Goal: Transaction & Acquisition: Purchase product/service

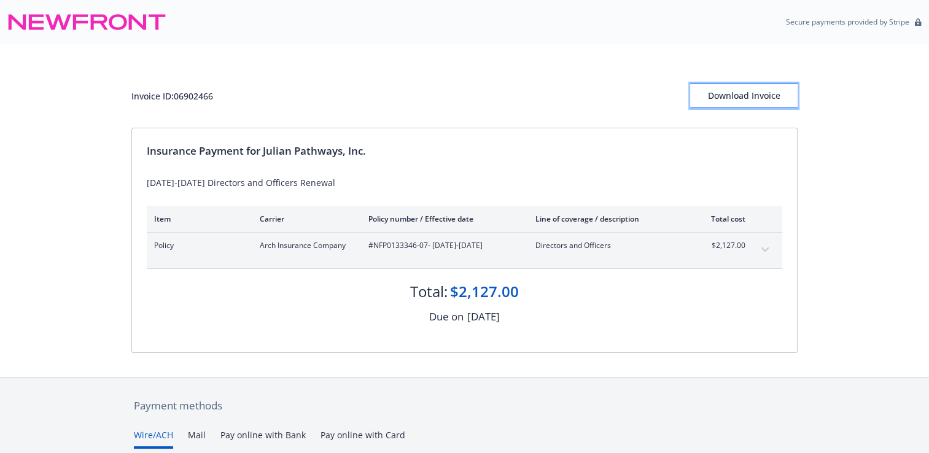
click at [730, 103] on div "Download Invoice" at bounding box center [743, 95] width 107 height 23
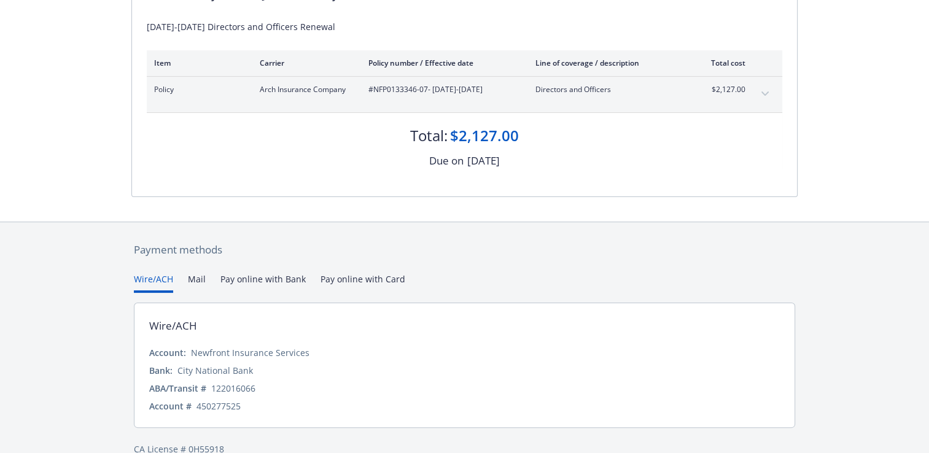
scroll to position [177, 0]
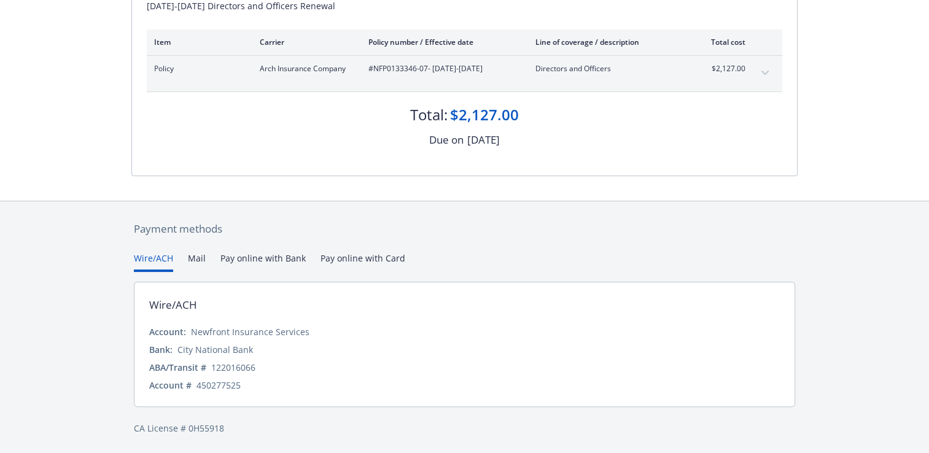
click at [273, 254] on button "Pay online with Bank" at bounding box center [262, 262] width 85 height 20
